Goal: Information Seeking & Learning: Understand process/instructions

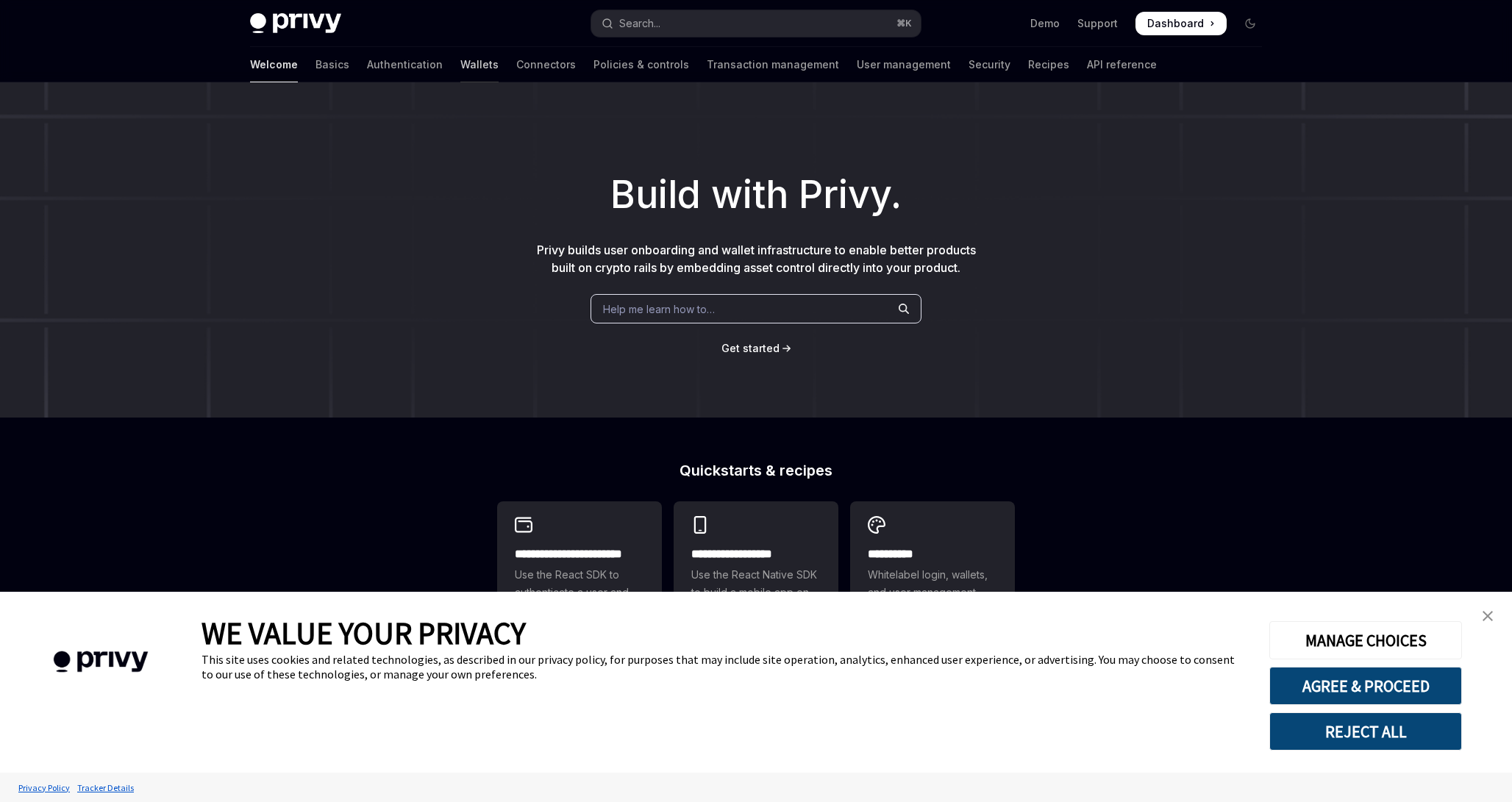
click at [460, 74] on link "Wallets" at bounding box center [480, 65] width 38 height 35
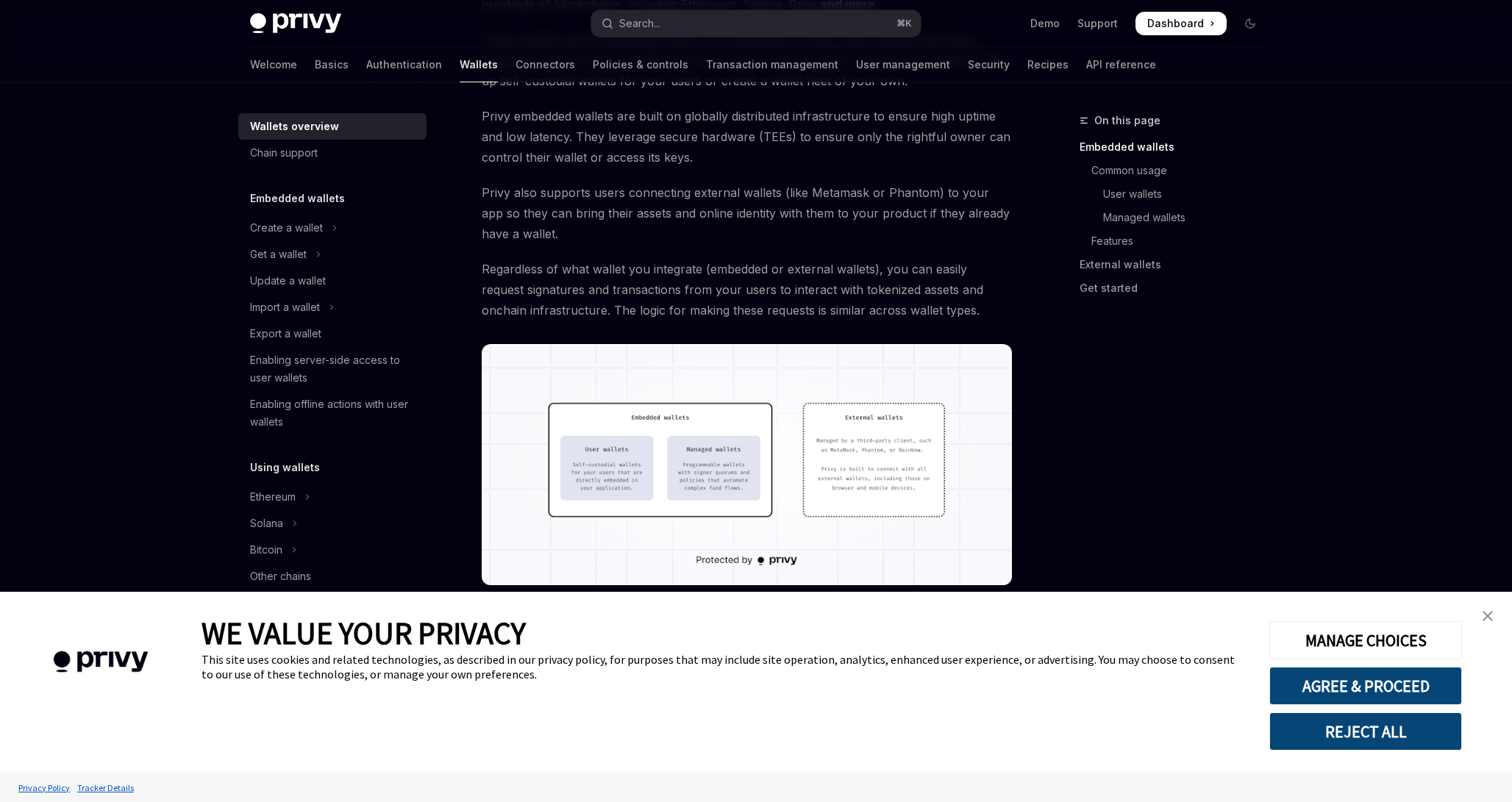
scroll to position [375, 0]
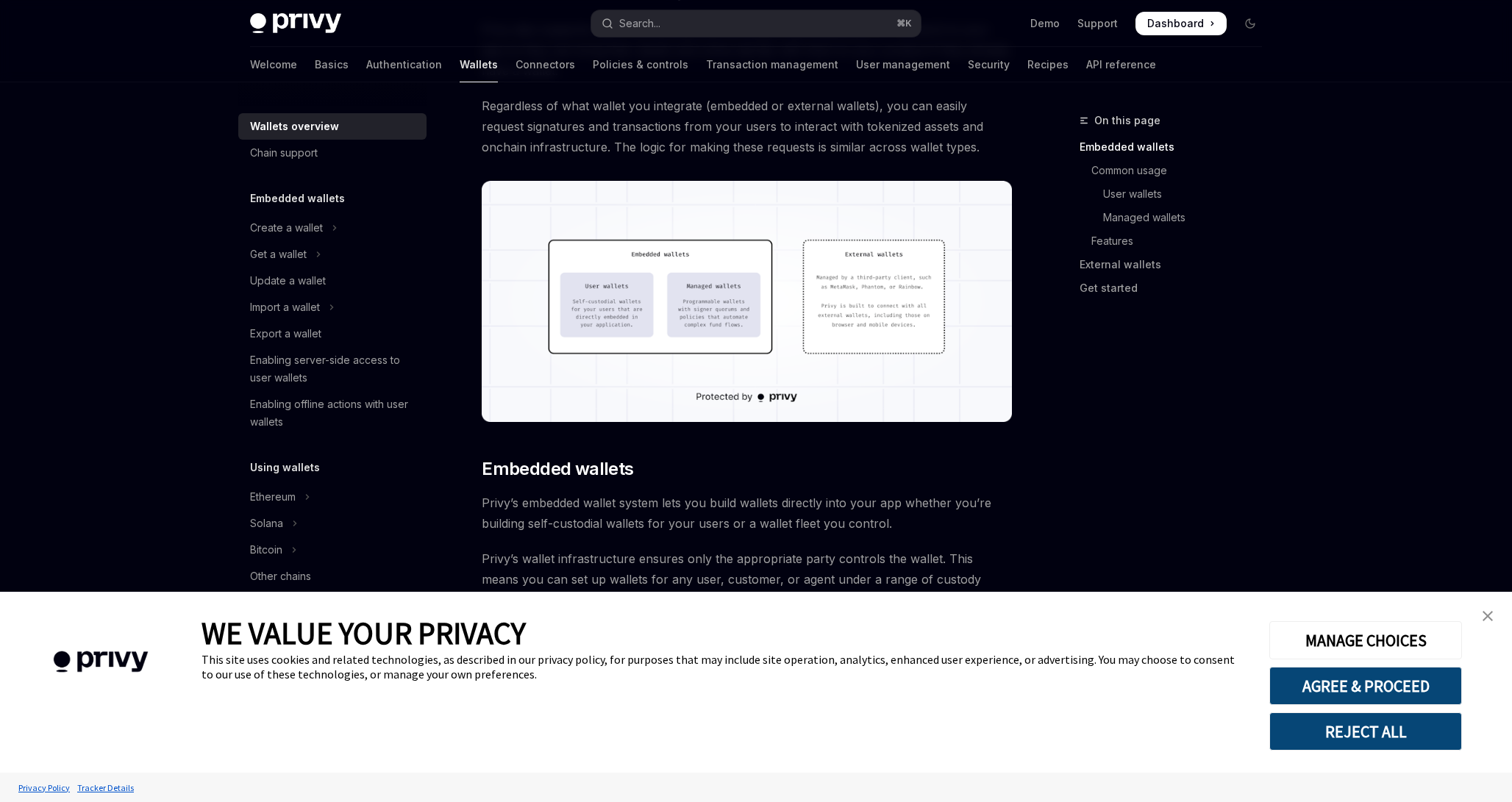
click at [1498, 621] on link "close banner" at bounding box center [1488, 616] width 30 height 30
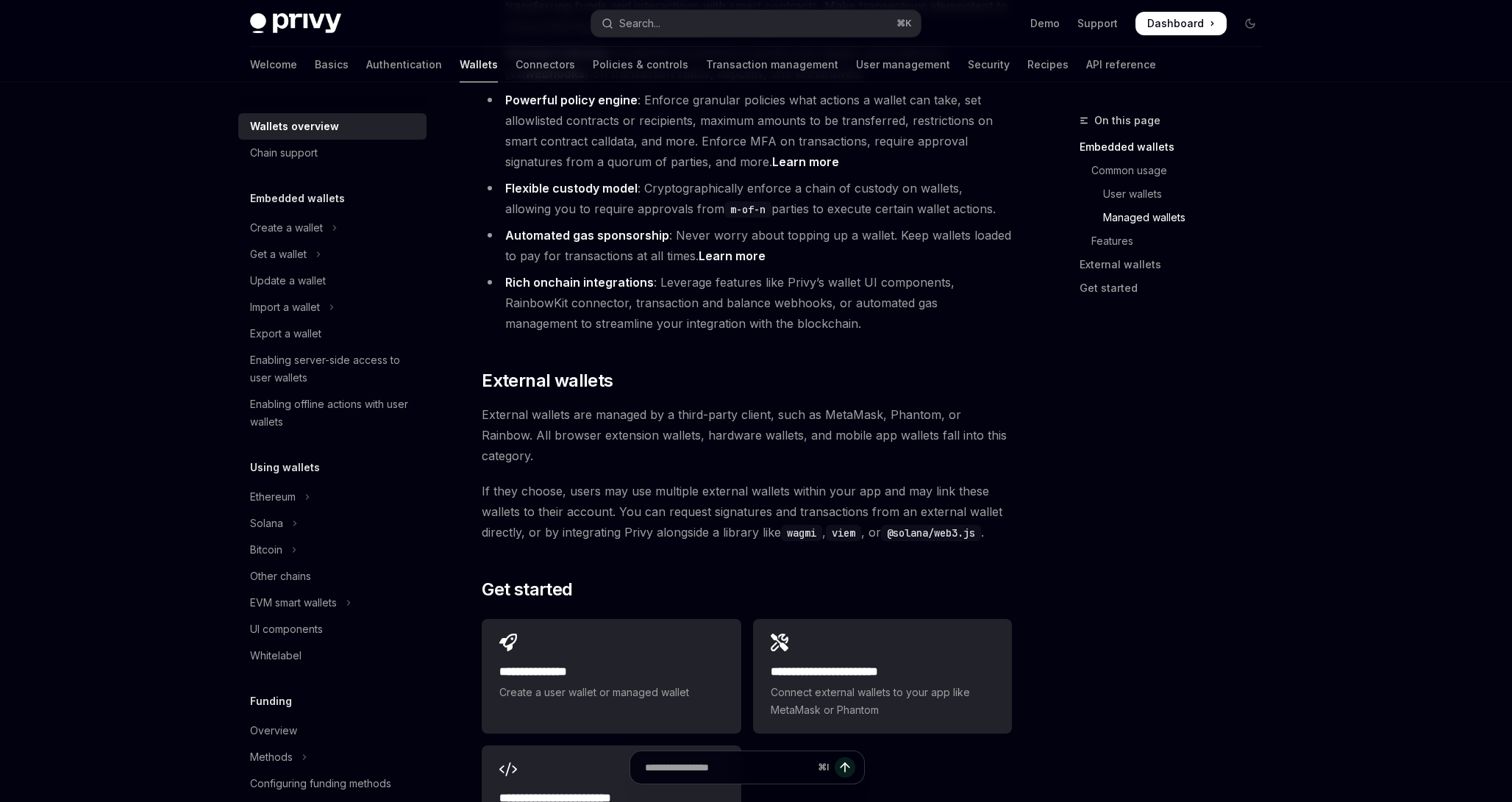
scroll to position [2144, 0]
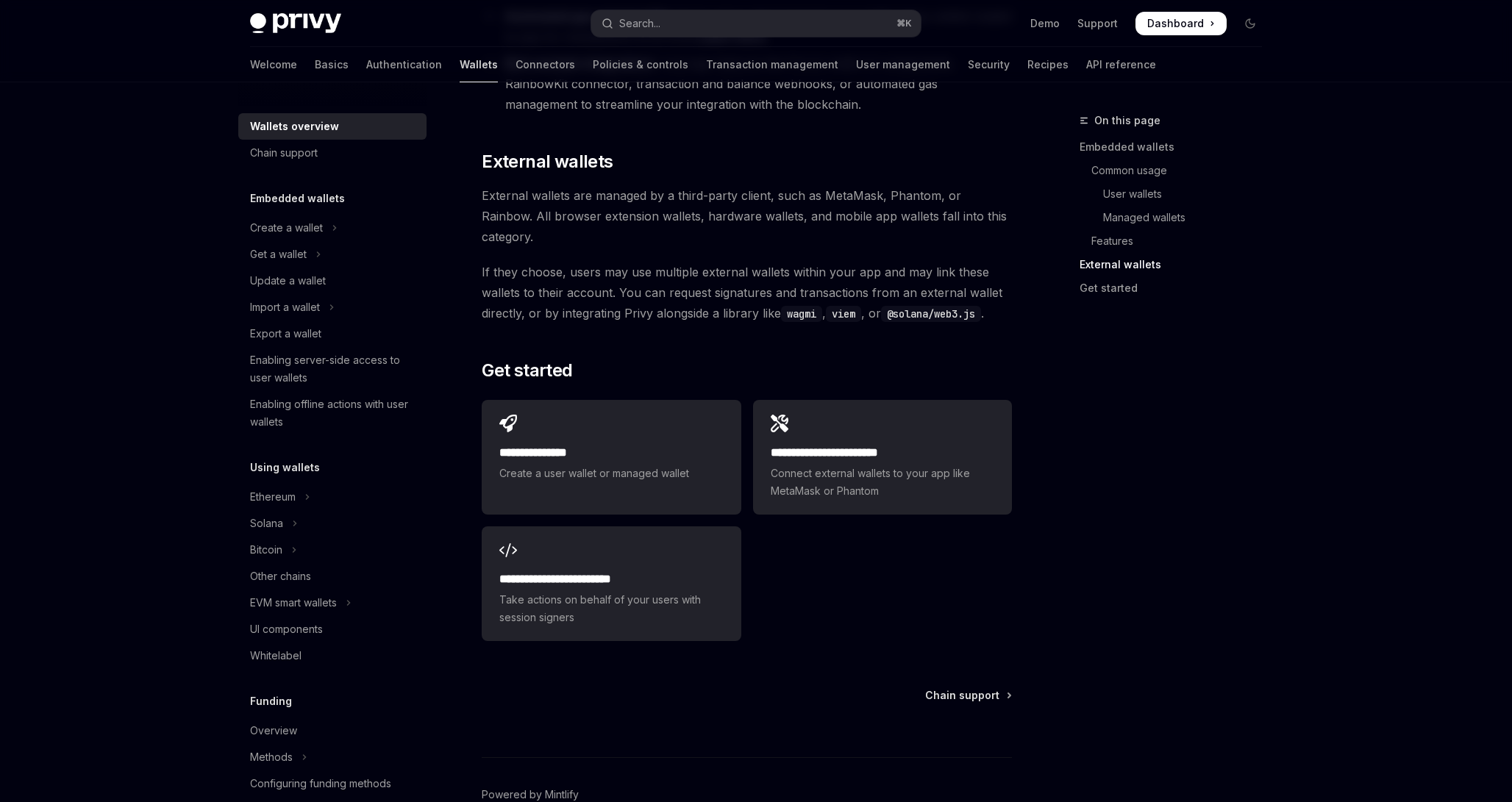
click at [460, 61] on link "Wallets" at bounding box center [479, 65] width 38 height 35
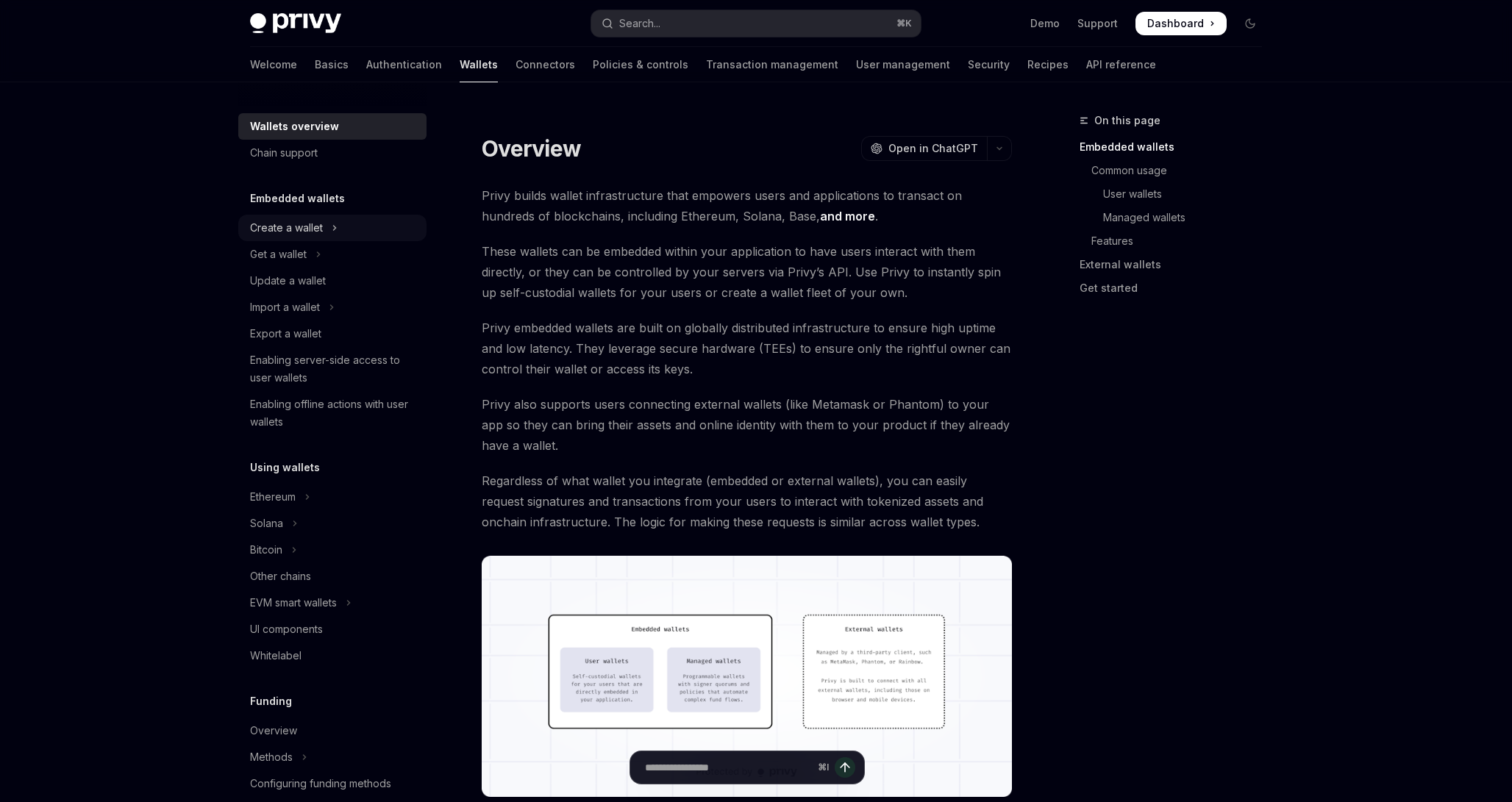
click at [328, 232] on button "Create a wallet" at bounding box center [332, 228] width 188 height 27
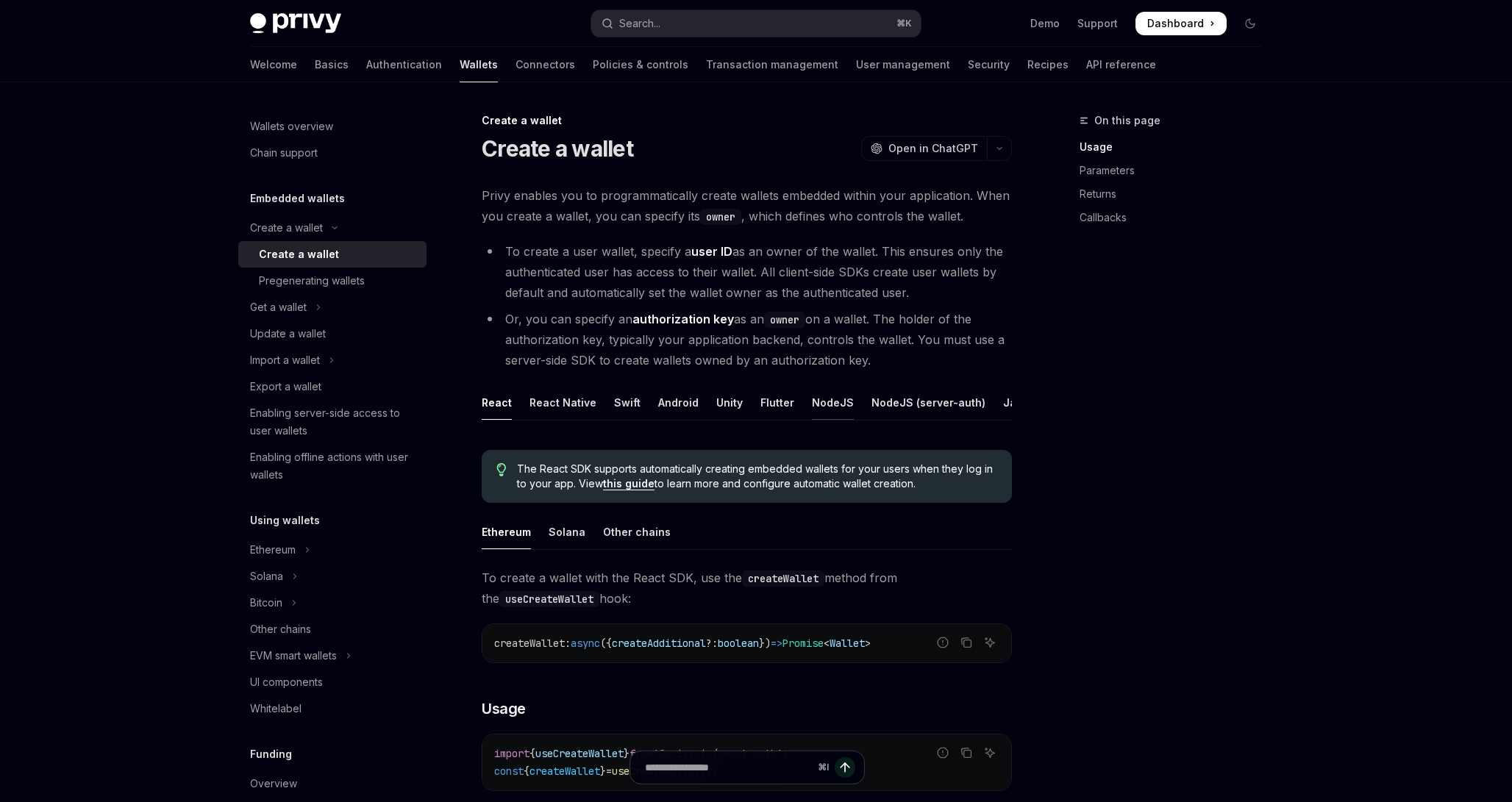
click at [812, 400] on div "NodeJS" at bounding box center [832, 402] width 42 height 35
type textarea "*"
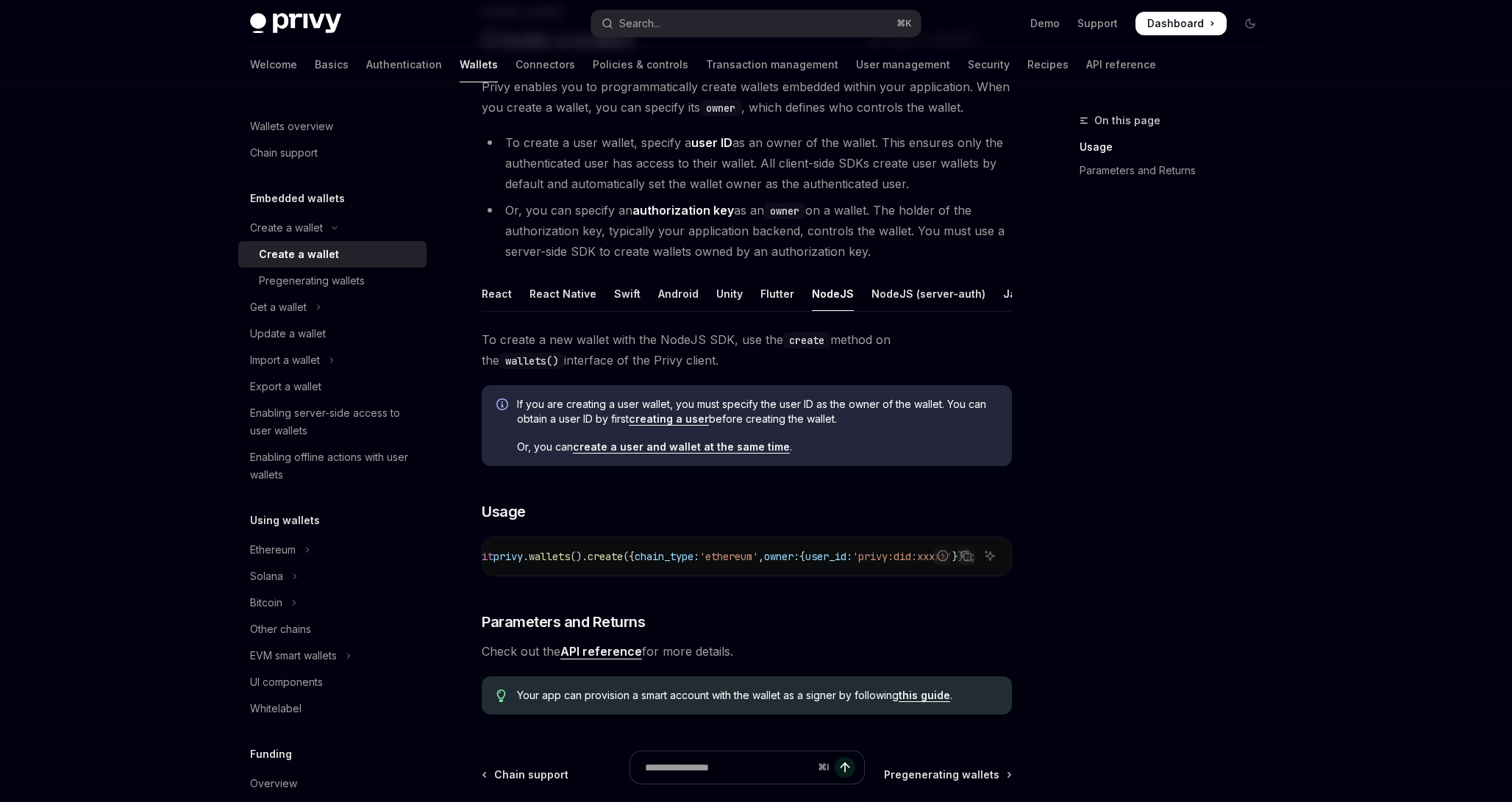
scroll to position [0, 297]
click at [965, 553] on icon "Copy the contents from the code block" at bounding box center [966, 556] width 12 height 12
